Goal: Check status

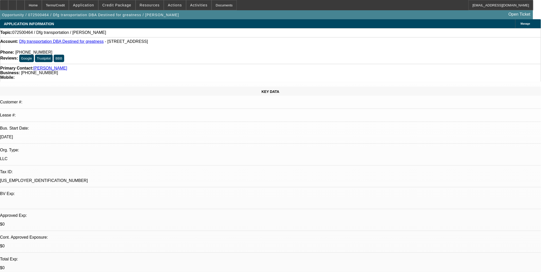
select select "0"
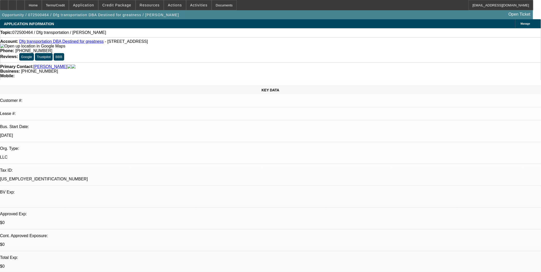
select select "2"
select select "0.1"
select select "1"
select select "2"
select select "4"
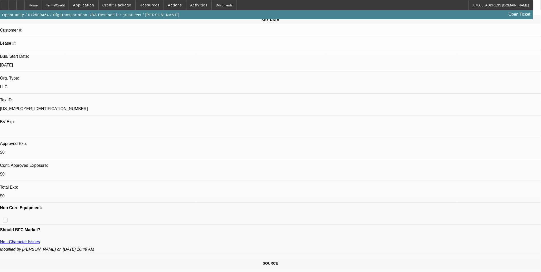
scroll to position [86, 0]
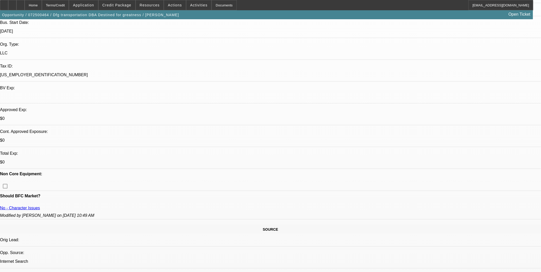
scroll to position [114, 0]
